Goal: Find contact information: Find contact information

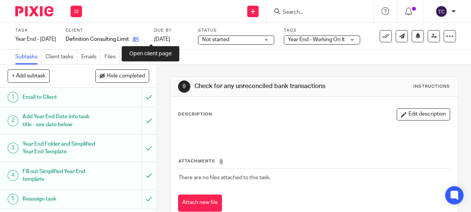
click at [138, 38] on icon at bounding box center [136, 40] width 6 height 6
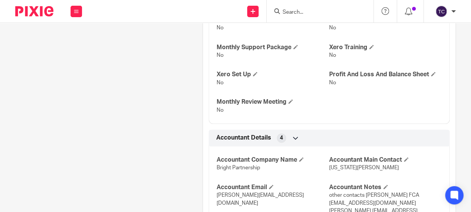
scroll to position [1247, 0]
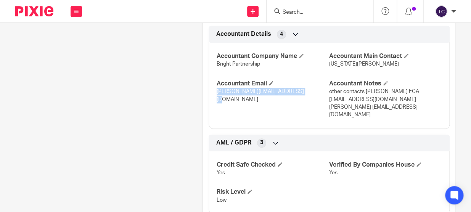
drag, startPoint x: 215, startPoint y: 98, endPoint x: 292, endPoint y: 105, distance: 78.0
click at [292, 105] on div "Accountant Email [PERSON_NAME][EMAIL_ADDRESS][DOMAIN_NAME]" at bounding box center [272, 99] width 112 height 39
copy span "[PERSON_NAME][EMAIL_ADDRESS][DOMAIN_NAME]"
